Goal: Task Accomplishment & Management: Manage account settings

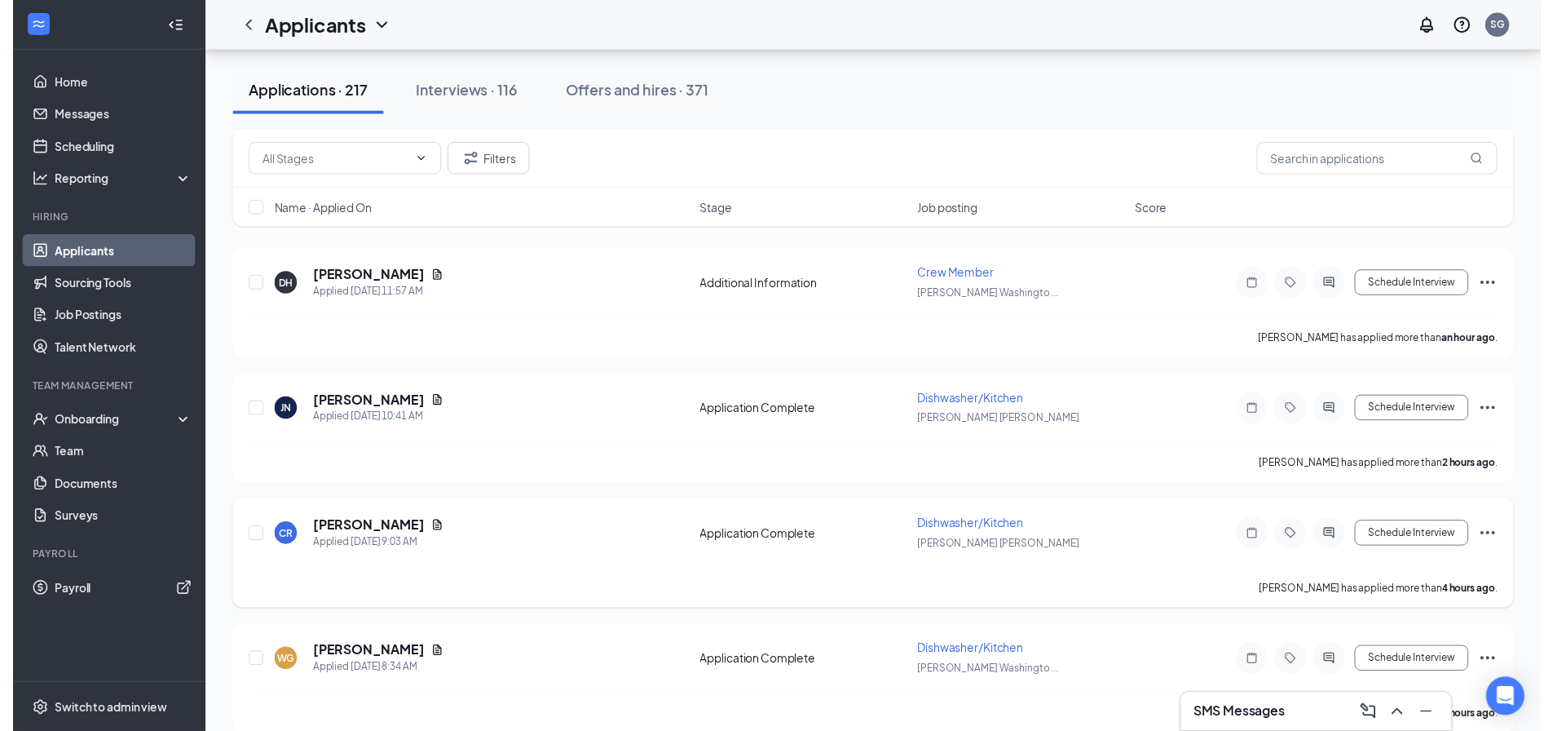
scroll to position [245, 0]
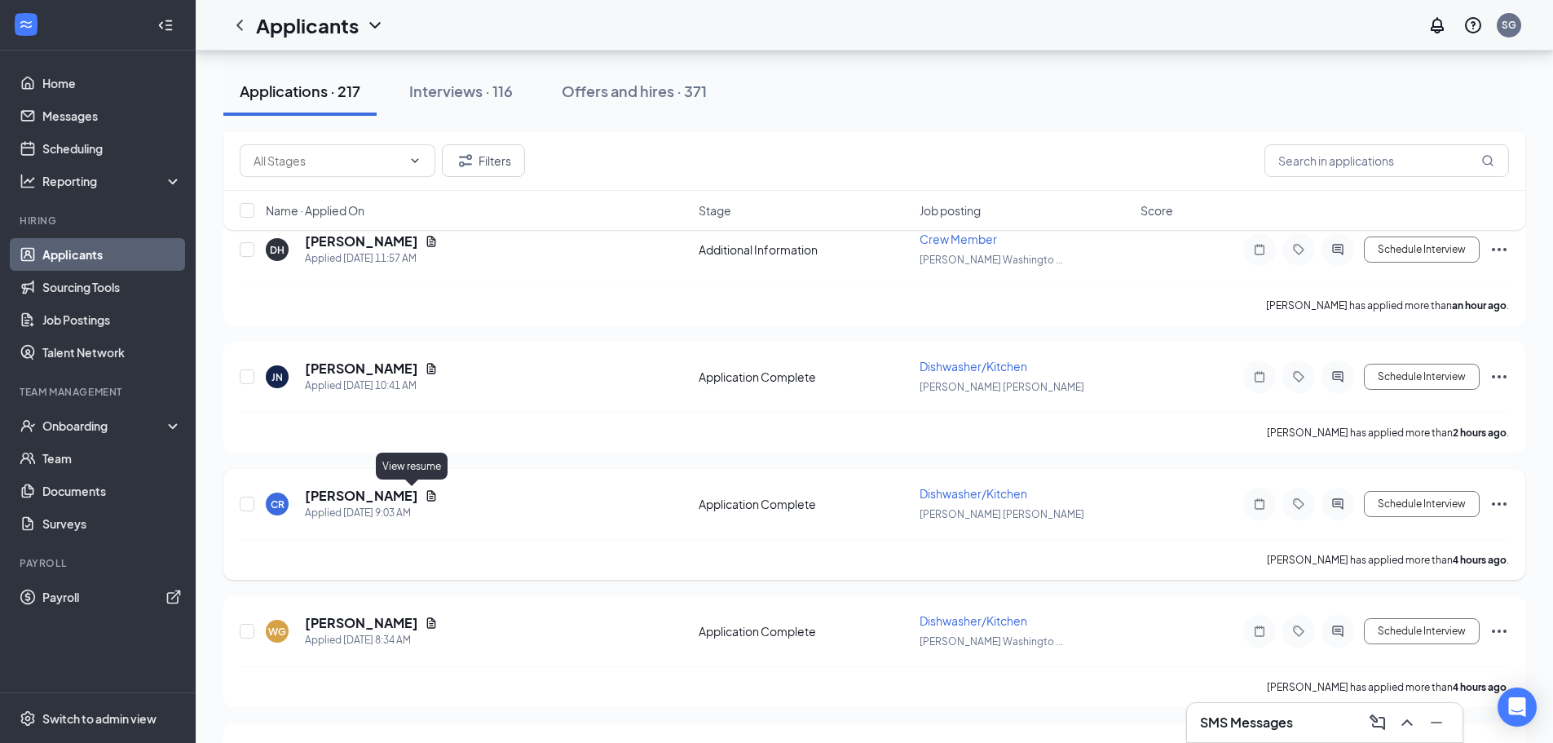
click at [425, 496] on icon "Document" at bounding box center [431, 495] width 13 height 13
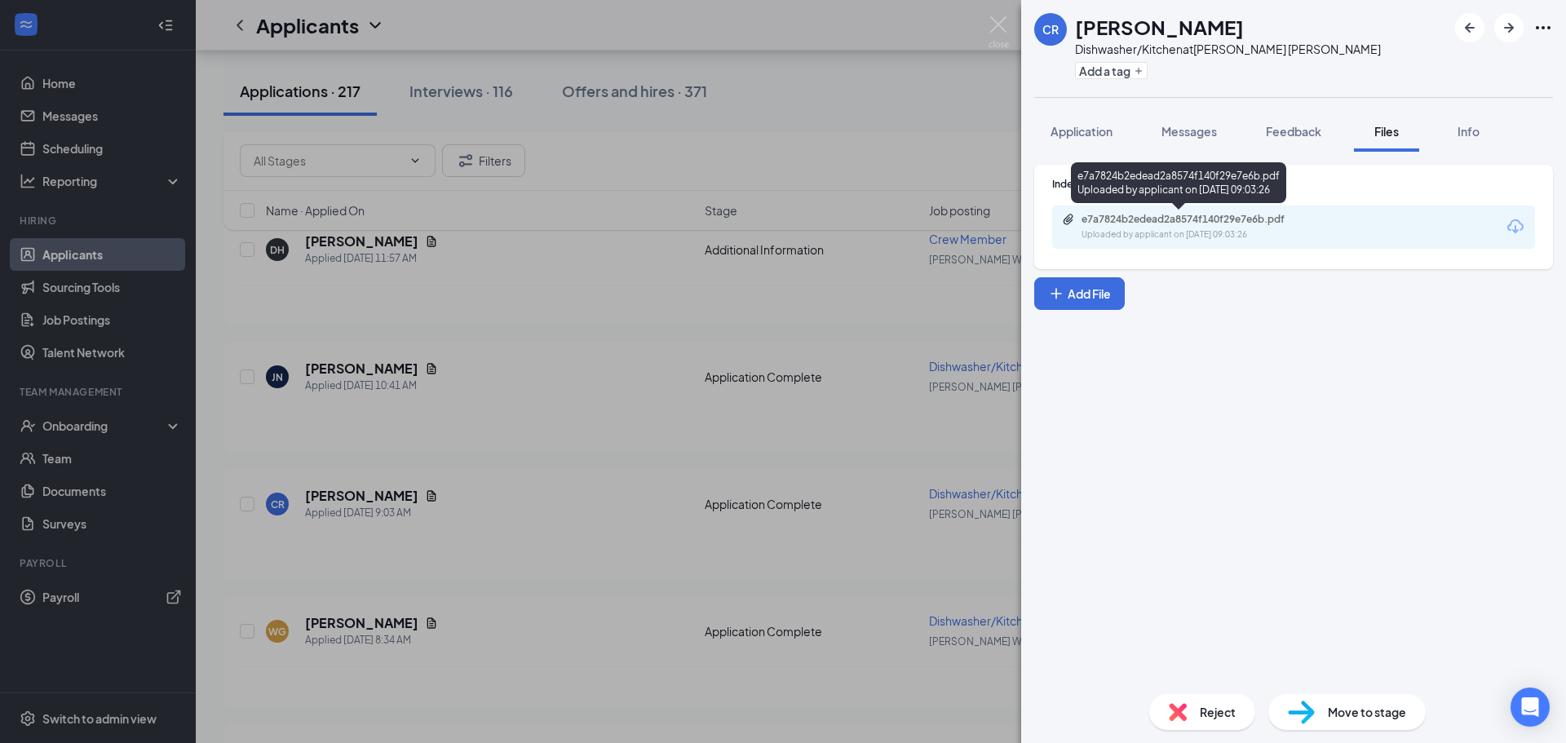
click at [1219, 232] on div "Uploaded by applicant on Sep 16, 2025 at 09:03:26" at bounding box center [1203, 234] width 245 height 13
click at [563, 614] on div "CR Carlos Ramirez Dishwasher/Kitchen at Culver's Dupont Add a tag Application M…" at bounding box center [783, 371] width 1566 height 743
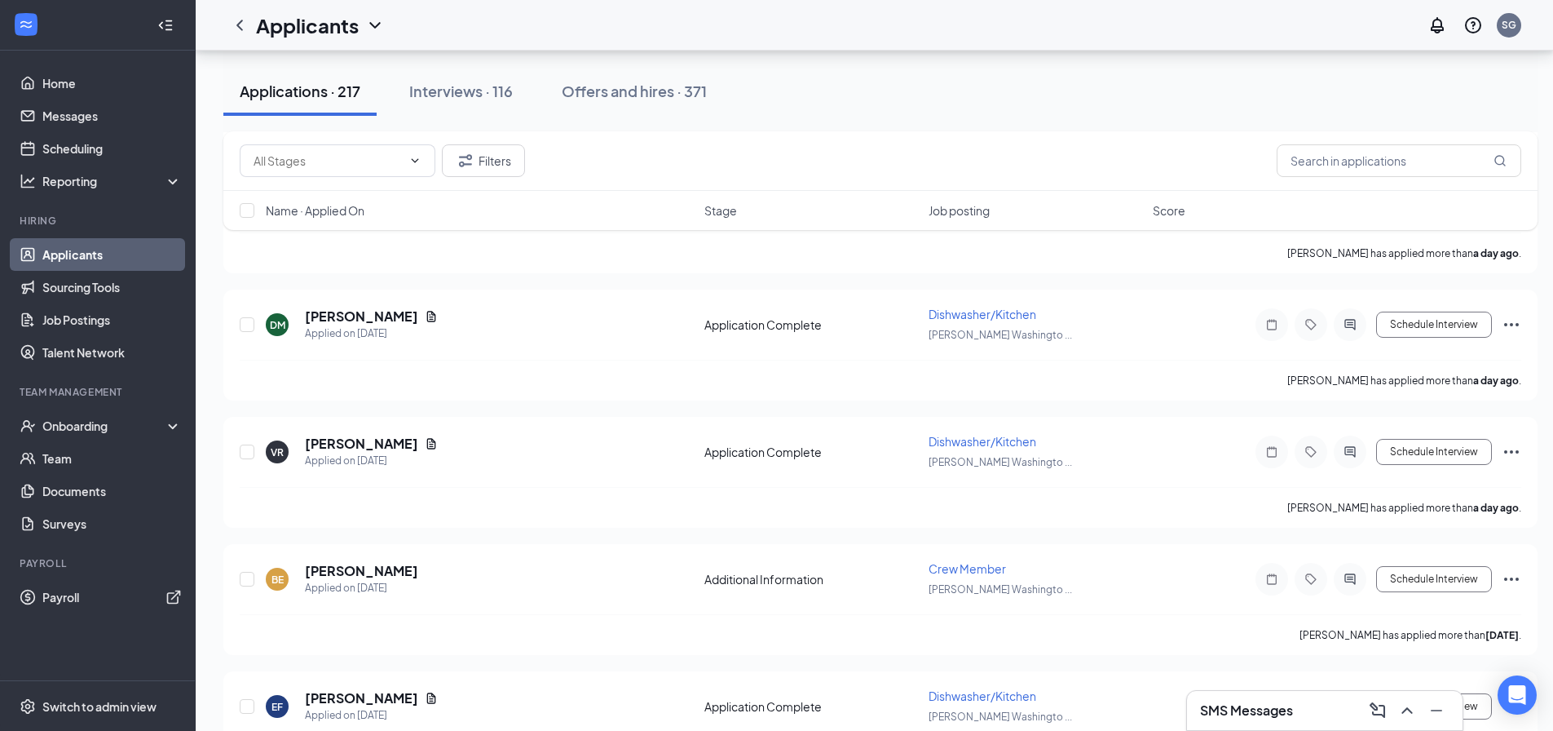
scroll to position [1712, 0]
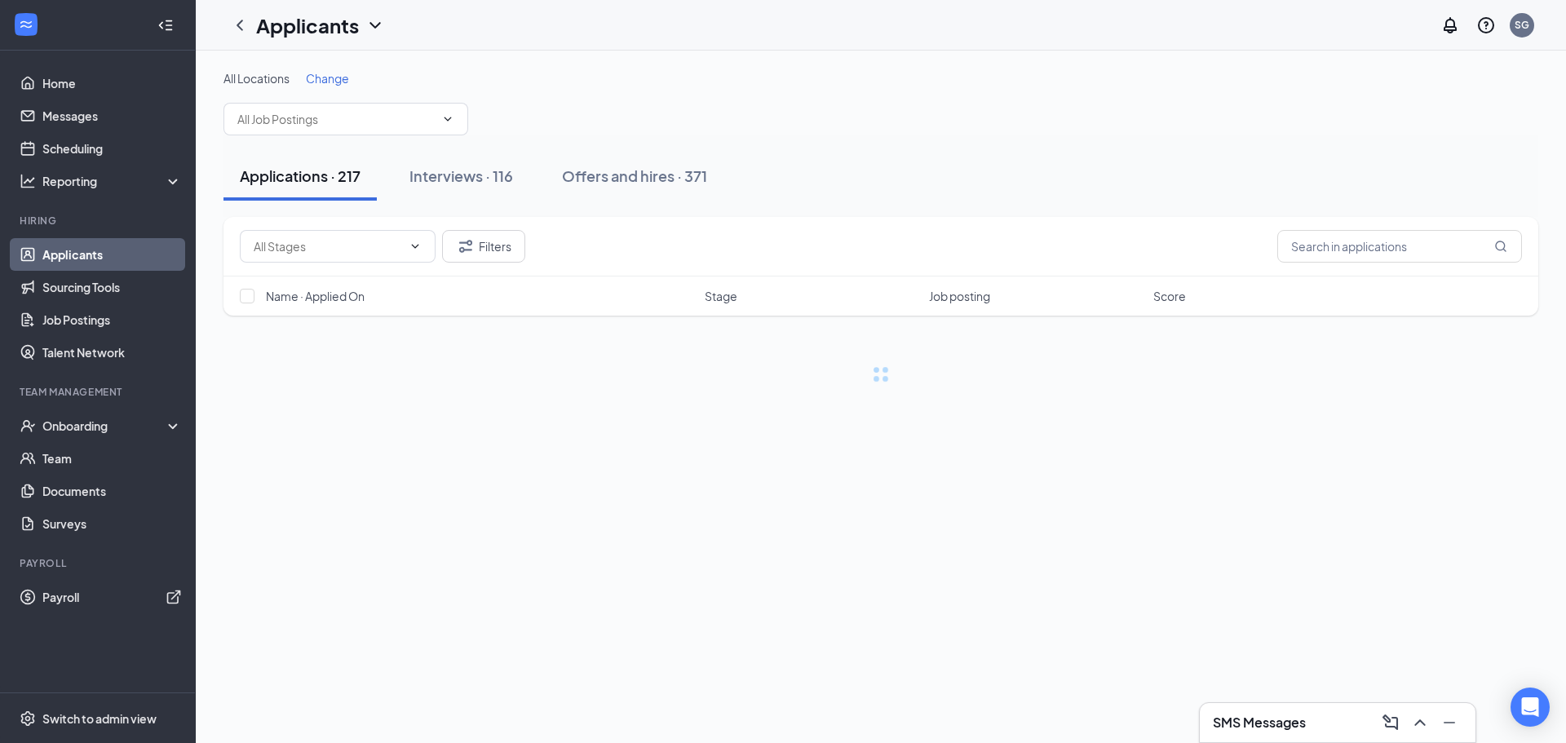
click at [1276, 731] on div "SMS Messages" at bounding box center [1338, 722] width 250 height 26
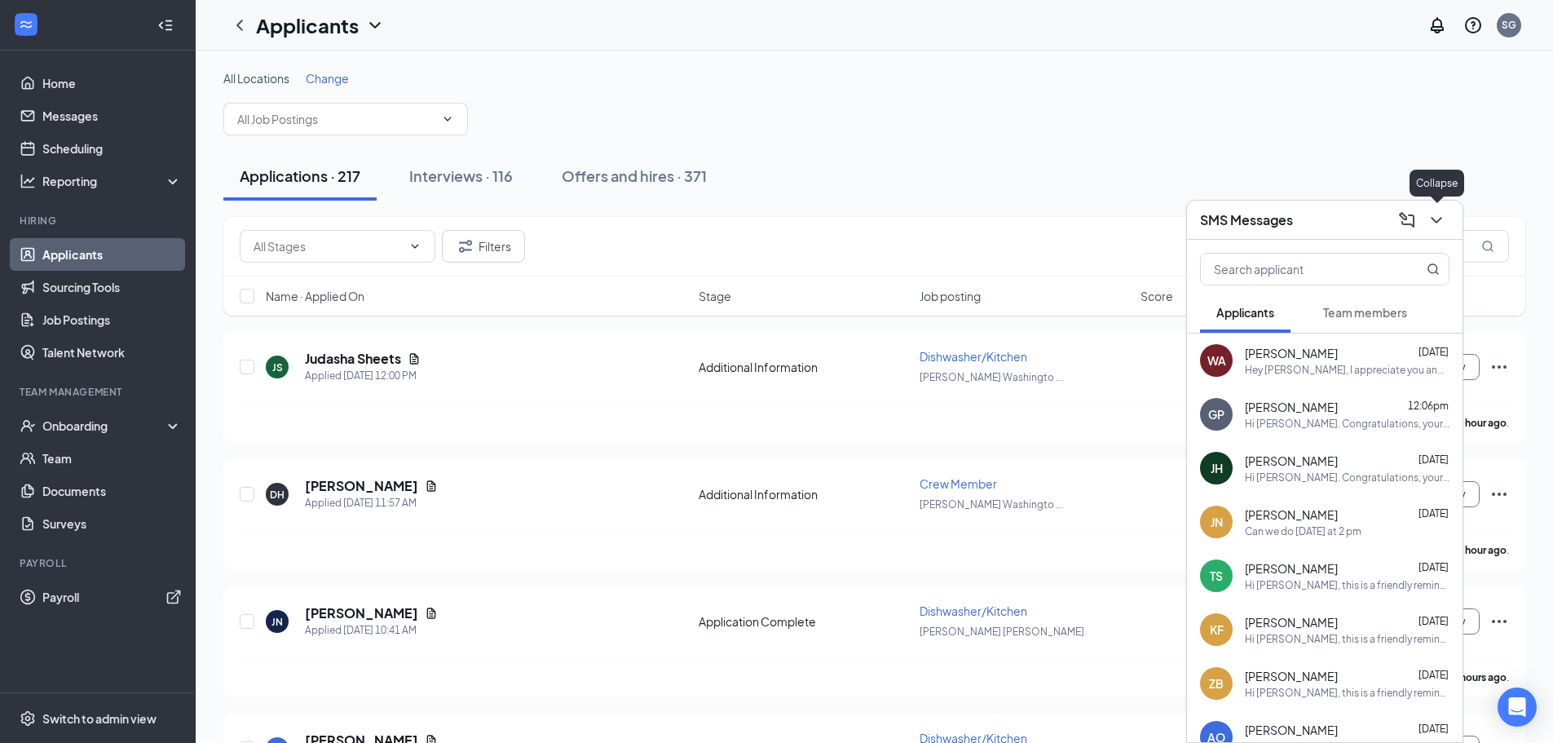
click at [1430, 222] on icon "ChevronDown" at bounding box center [1437, 220] width 20 height 20
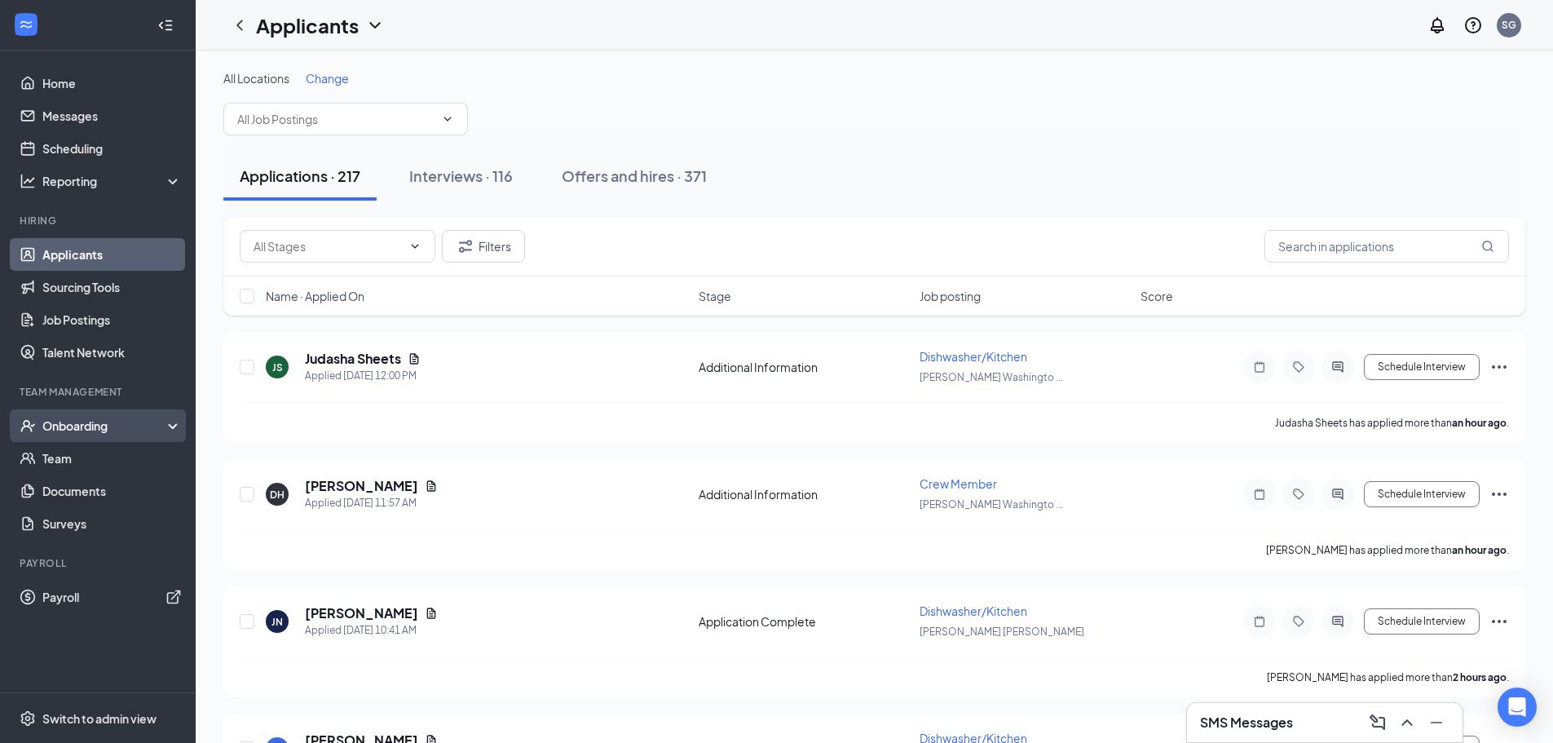
click at [94, 417] on div "Onboarding" at bounding box center [98, 425] width 196 height 33
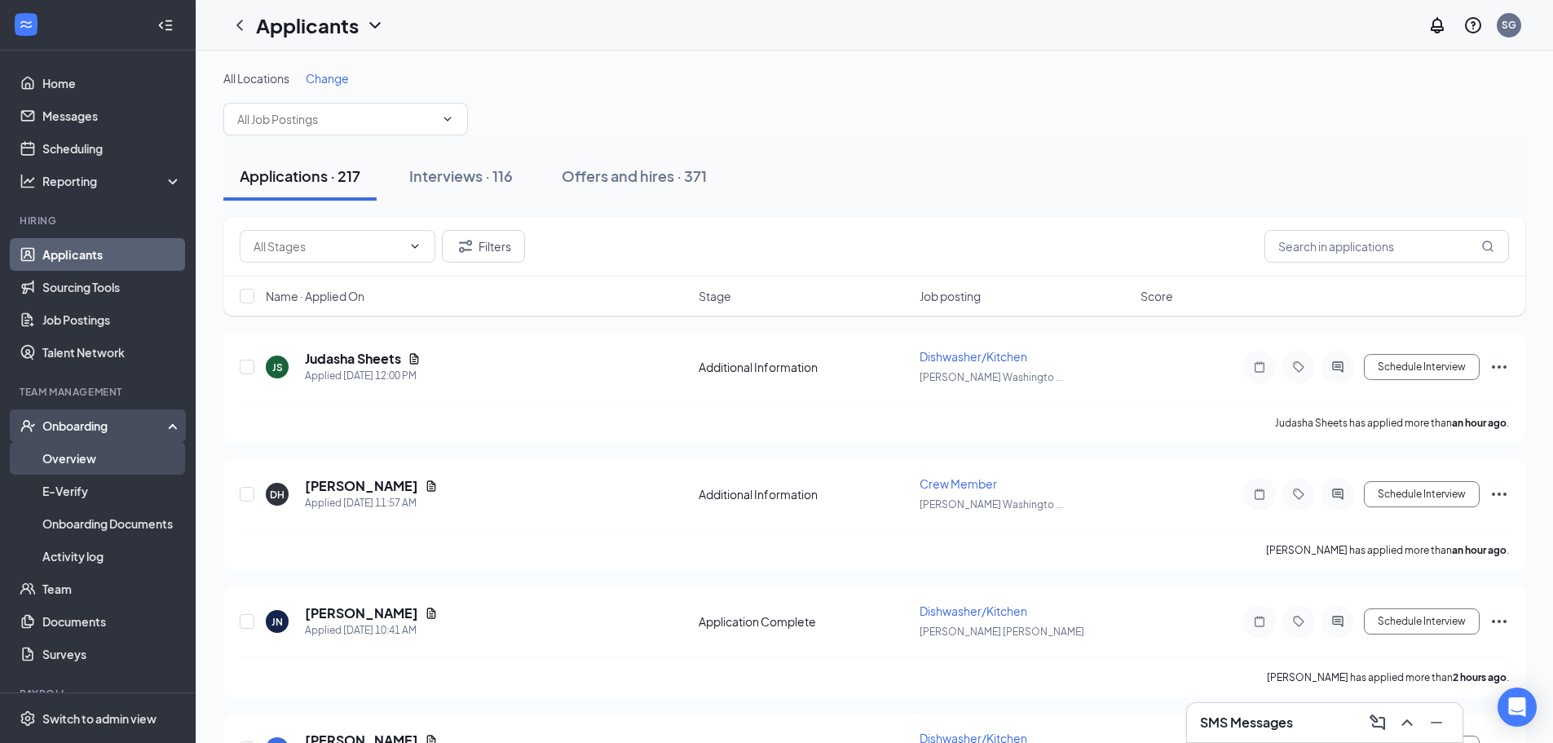
click at [71, 456] on link "Overview" at bounding box center [111, 458] width 139 height 33
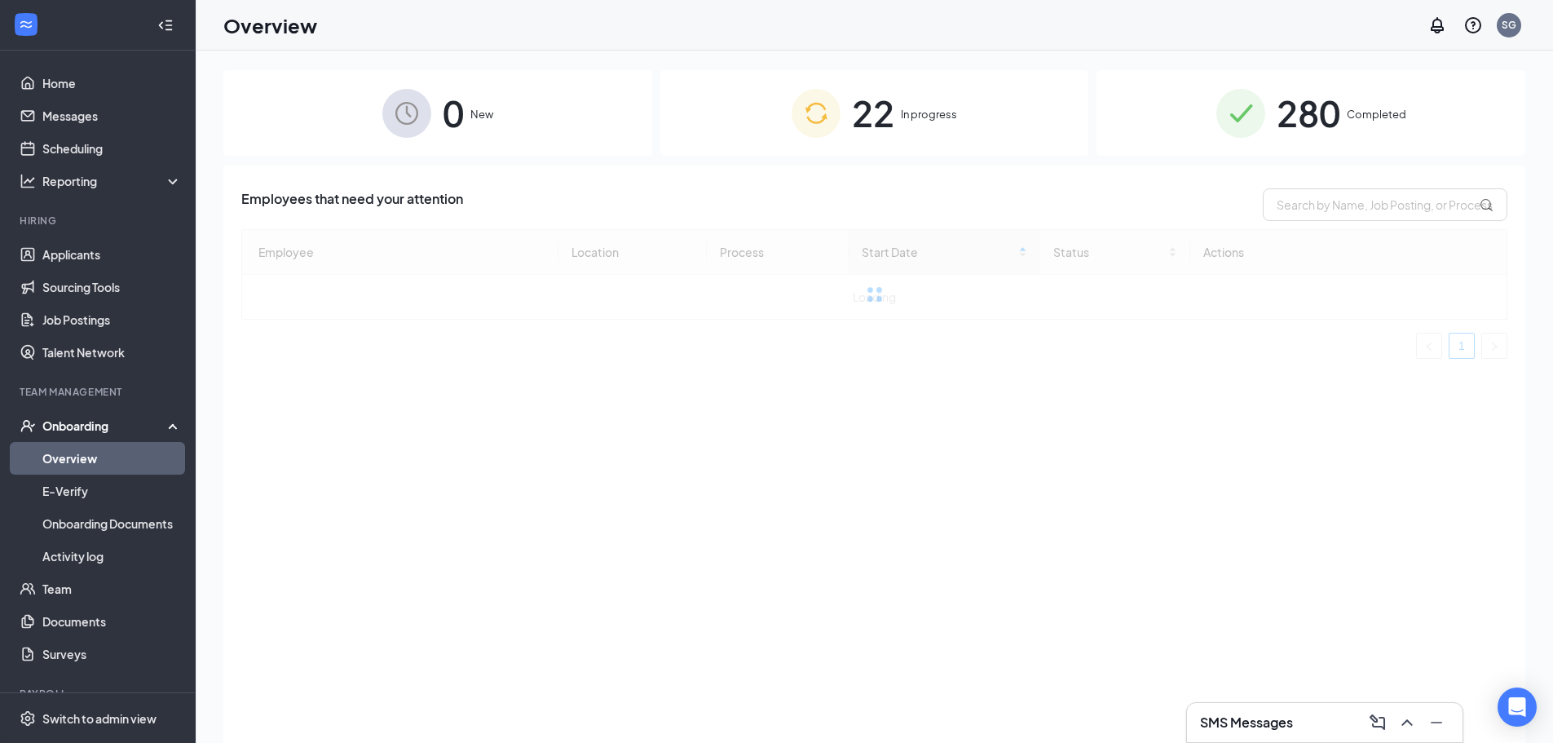
click at [1311, 145] on div "280 Completed" at bounding box center [1311, 113] width 429 height 86
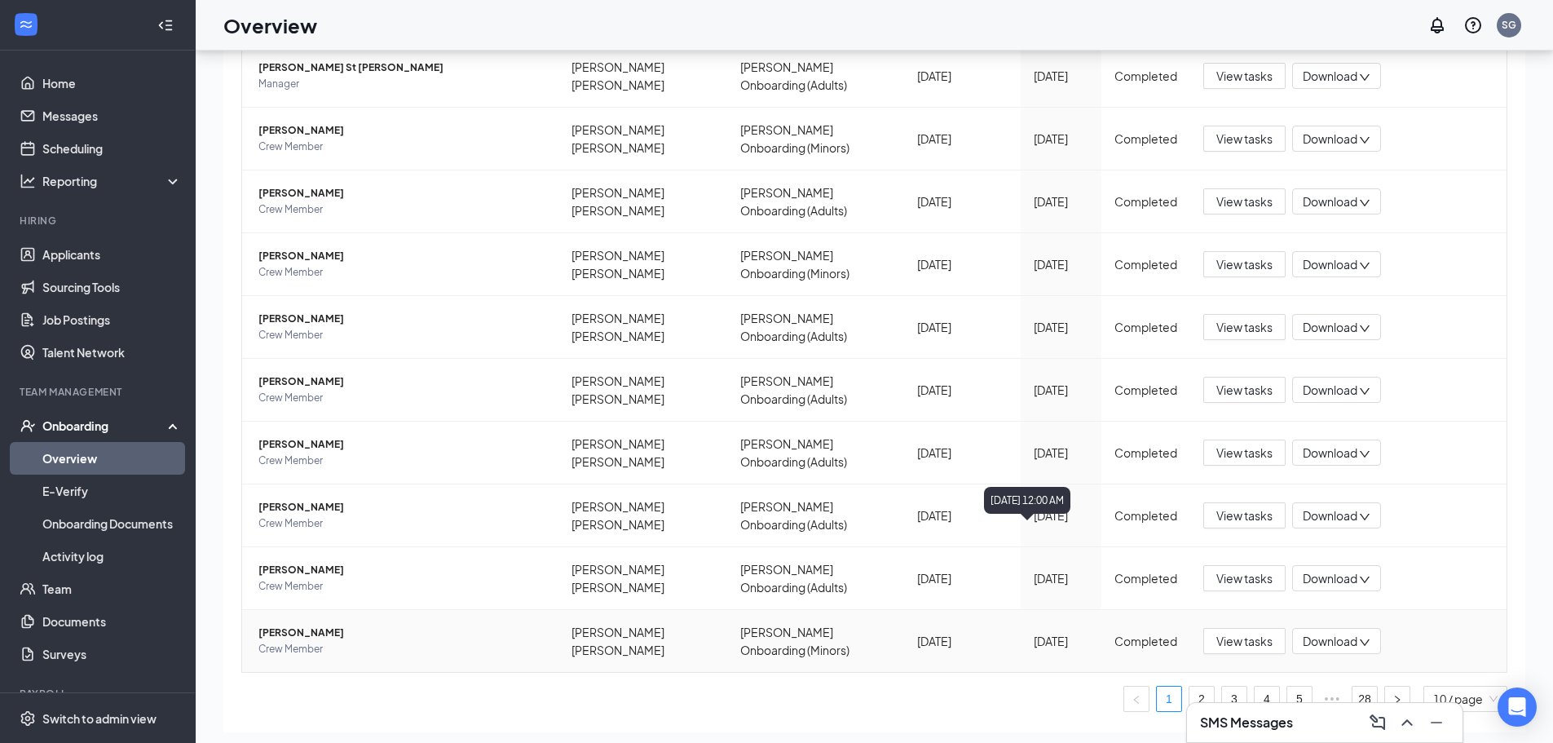
scroll to position [73, 0]
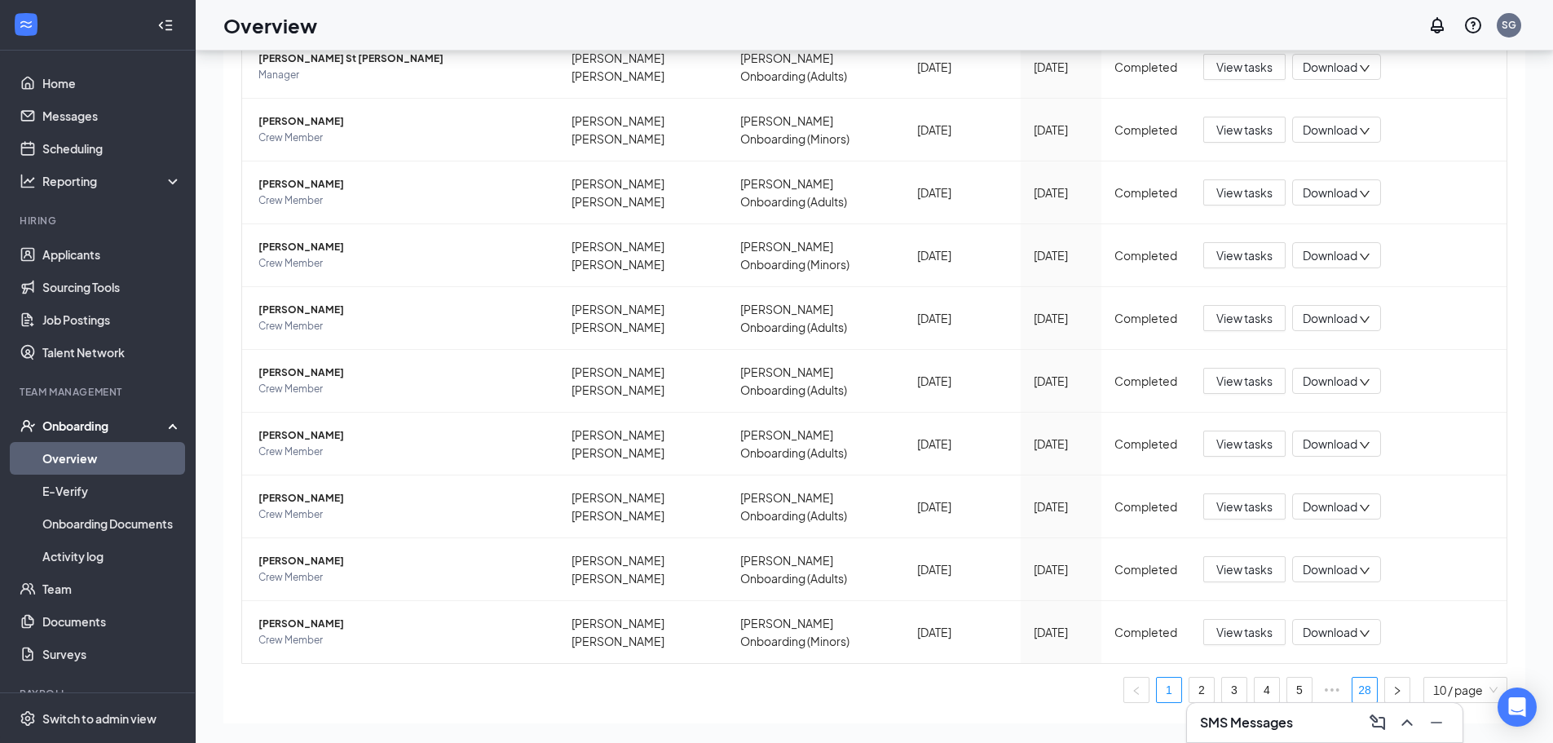
click at [1353, 678] on link "28" at bounding box center [1365, 690] width 24 height 24
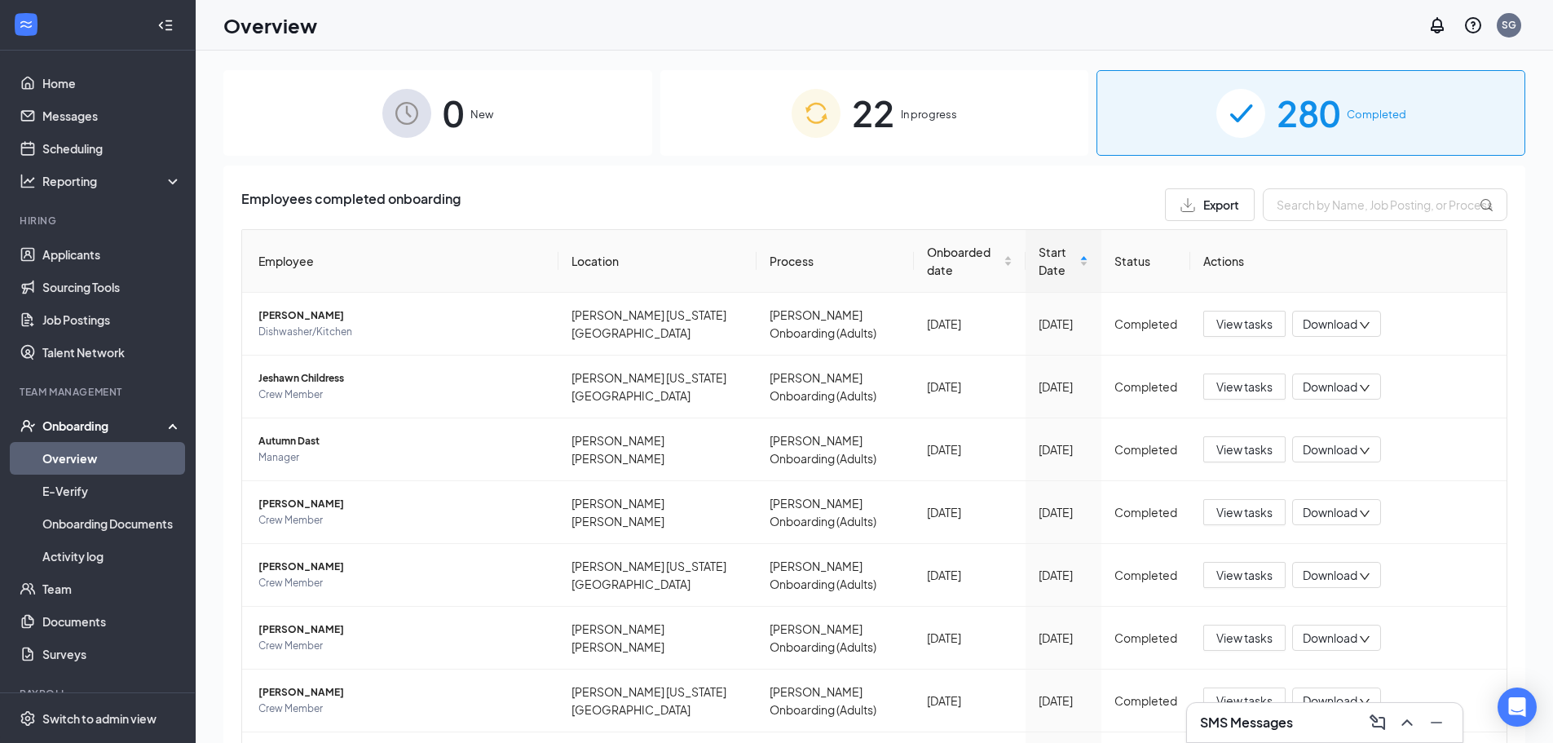
click at [890, 126] on div "22 In progress" at bounding box center [875, 113] width 429 height 86
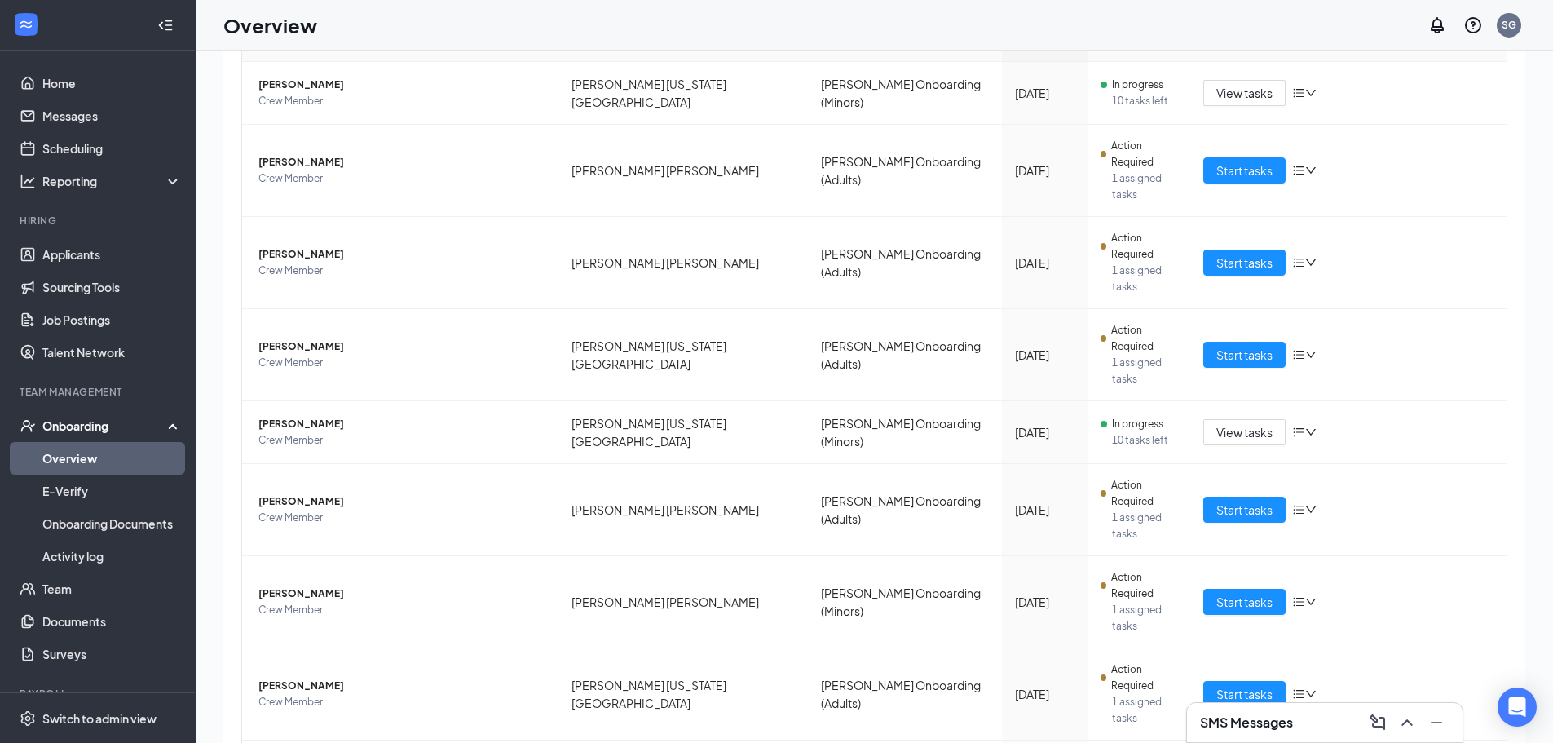
scroll to position [73, 0]
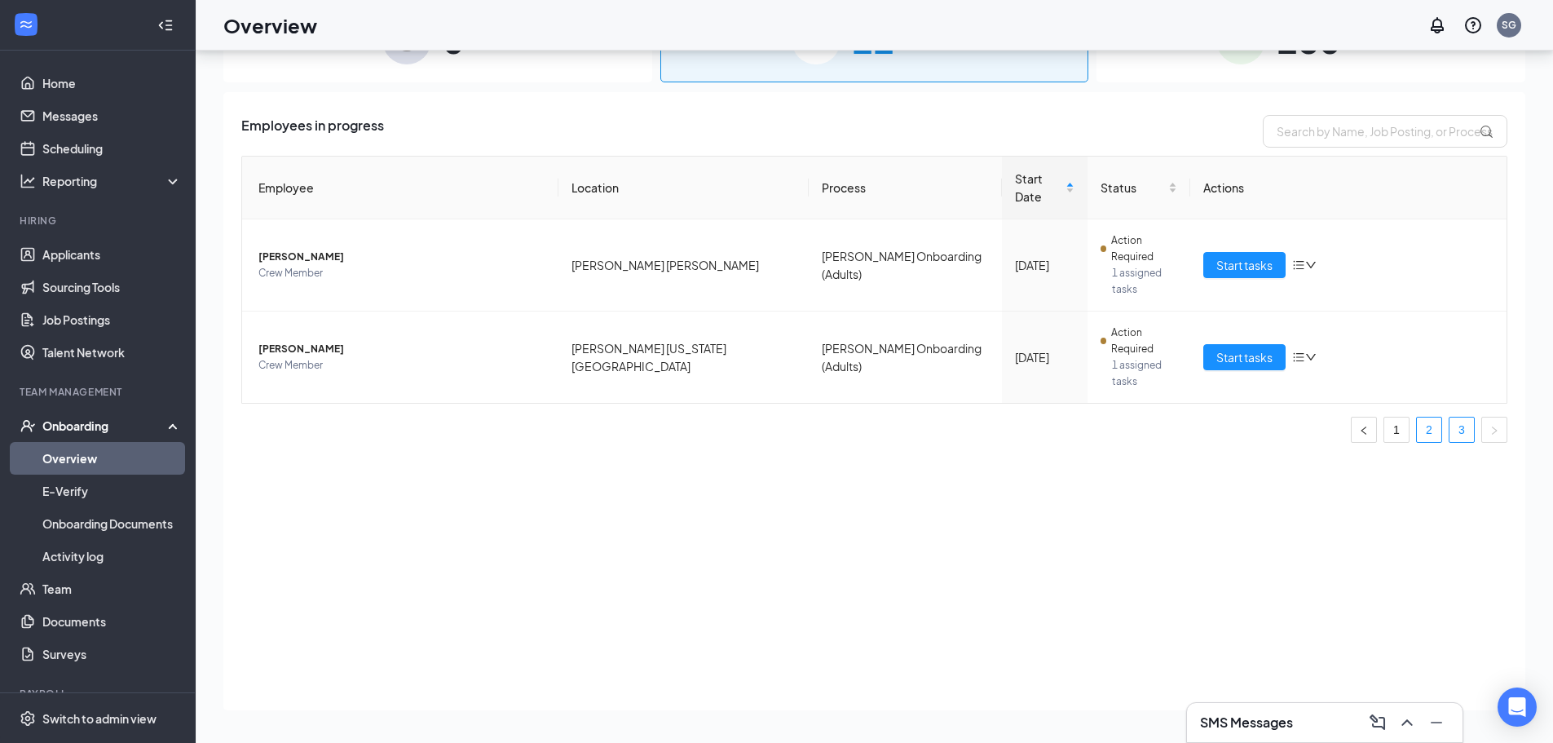
click at [1435, 418] on link "2" at bounding box center [1429, 430] width 24 height 24
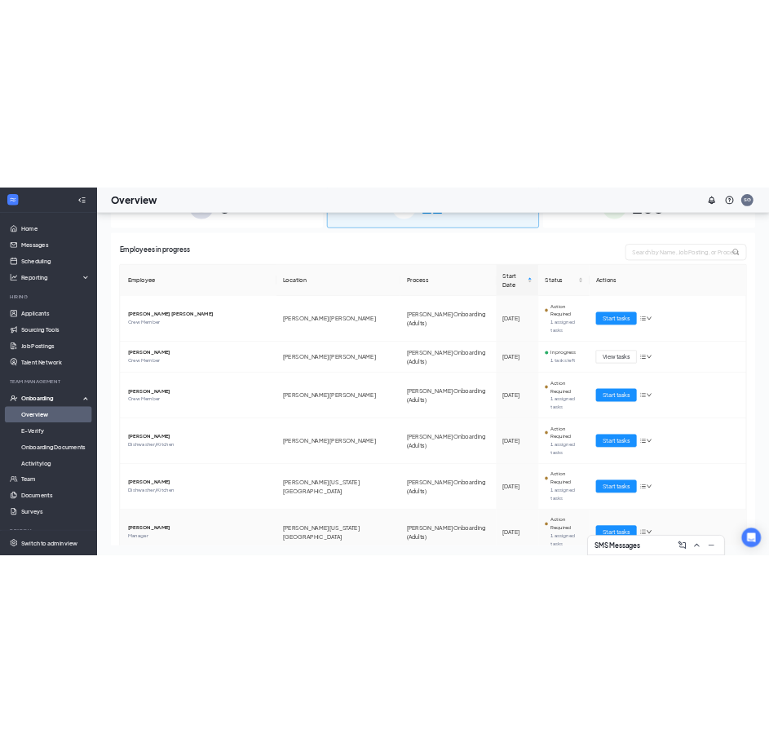
scroll to position [82, 0]
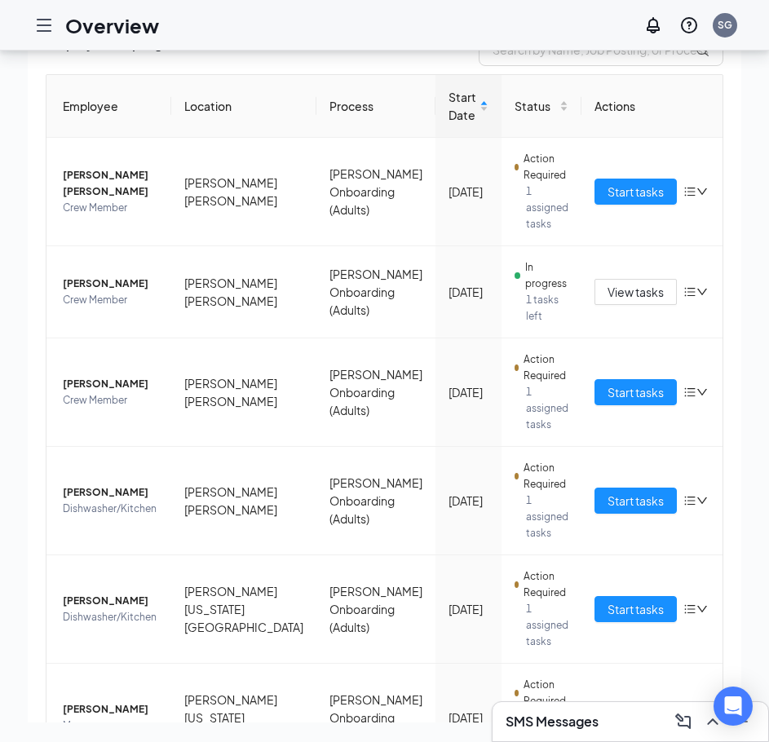
click at [529, 726] on h3 "SMS Messages" at bounding box center [552, 722] width 93 height 18
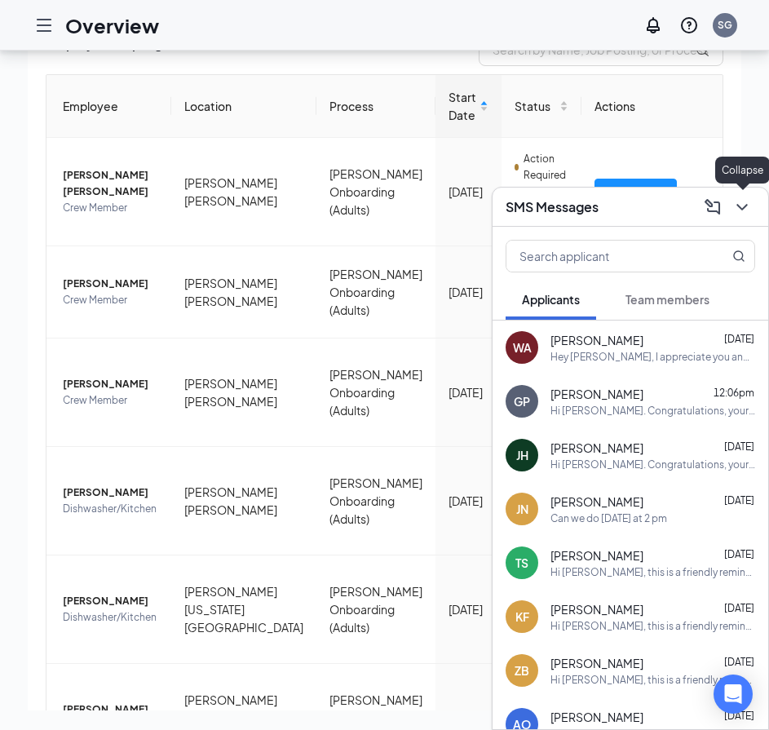
click at [749, 214] on icon "ChevronDown" at bounding box center [742, 207] width 20 height 20
